Goal: Transaction & Acquisition: Purchase product/service

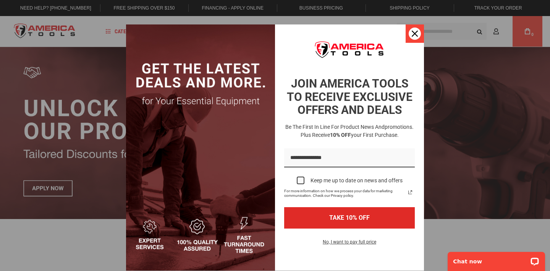
click at [416, 30] on div "Close" at bounding box center [415, 33] width 12 height 12
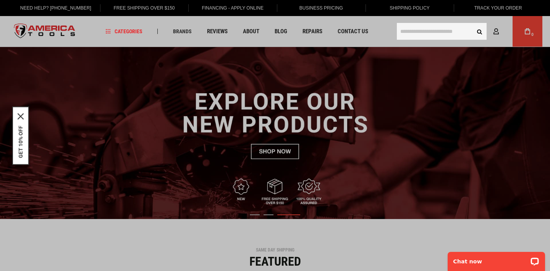
click at [436, 33] on input "text" at bounding box center [442, 31] width 90 height 17
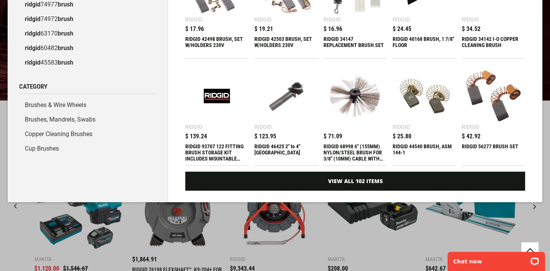
scroll to position [139, 0]
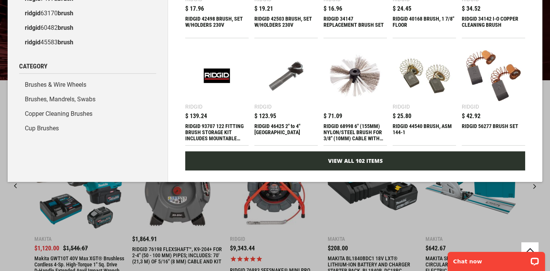
type input "**********"
click at [357, 165] on link "View All 102 Items" at bounding box center [355, 160] width 340 height 19
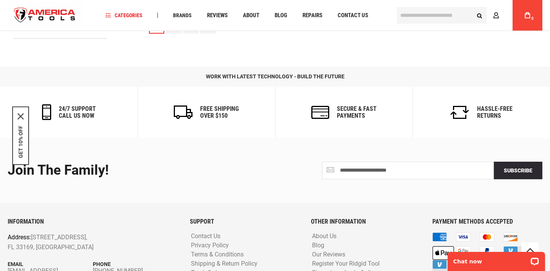
scroll to position [1022, 0]
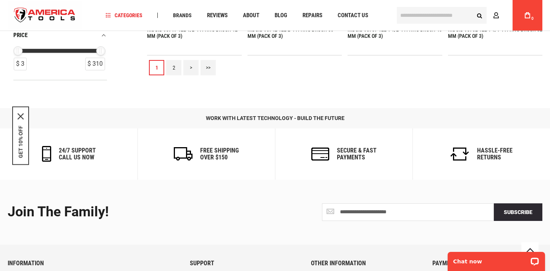
click at [174, 72] on link "2" at bounding box center [173, 67] width 15 height 15
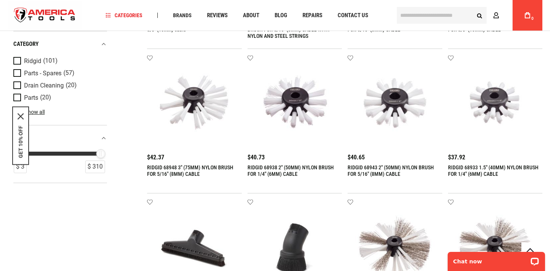
scroll to position [738, 0]
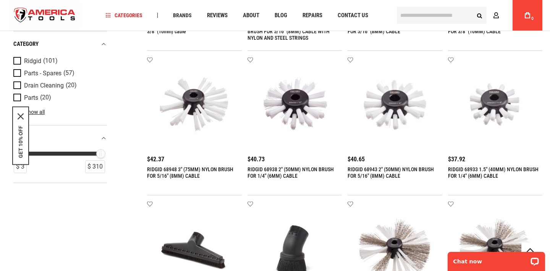
click at [188, 111] on img at bounding box center [194, 103] width 79 height 79
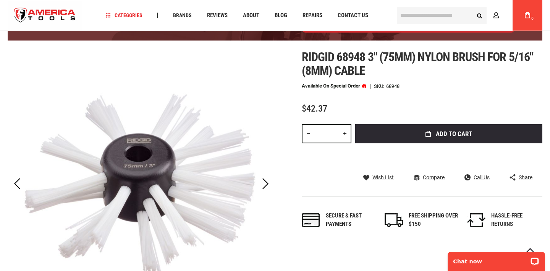
scroll to position [81, 0]
